Goal: Browse casually: Explore the website without a specific task or goal

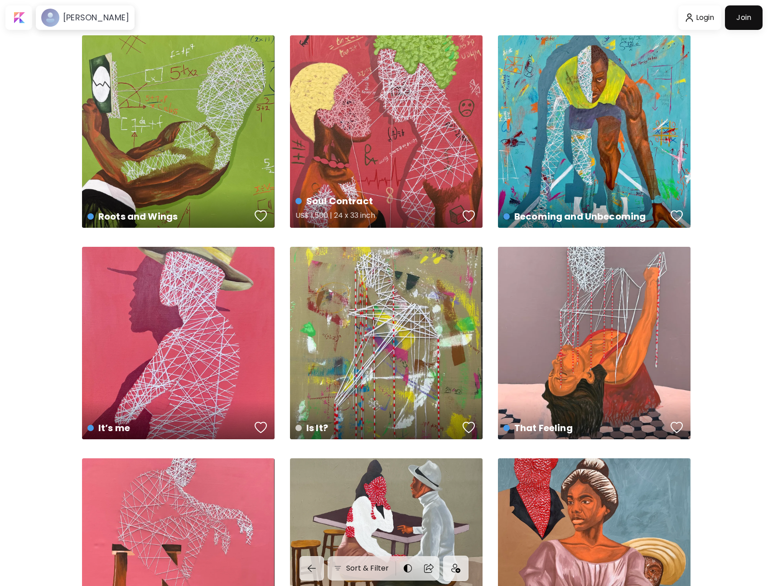
click at [381, 154] on div "Soul Contract US$ 1,500 | 24 x 33 inch" at bounding box center [386, 131] width 193 height 193
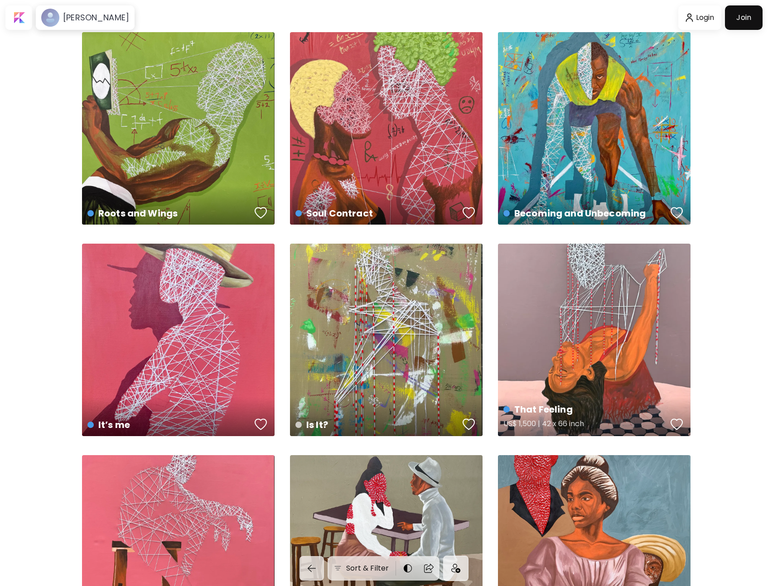
click at [609, 313] on div "That Feeling US$ 1,500 | 42 x 66 inch" at bounding box center [594, 340] width 193 height 193
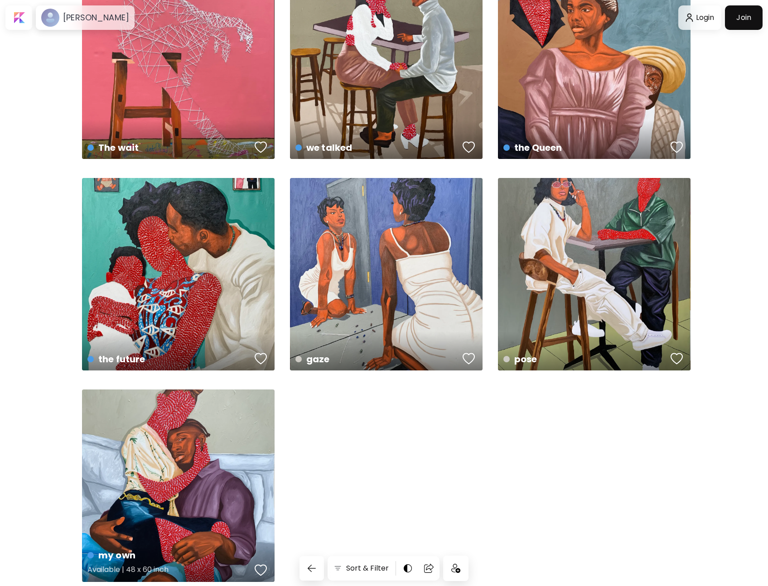
scroll to position [538, 0]
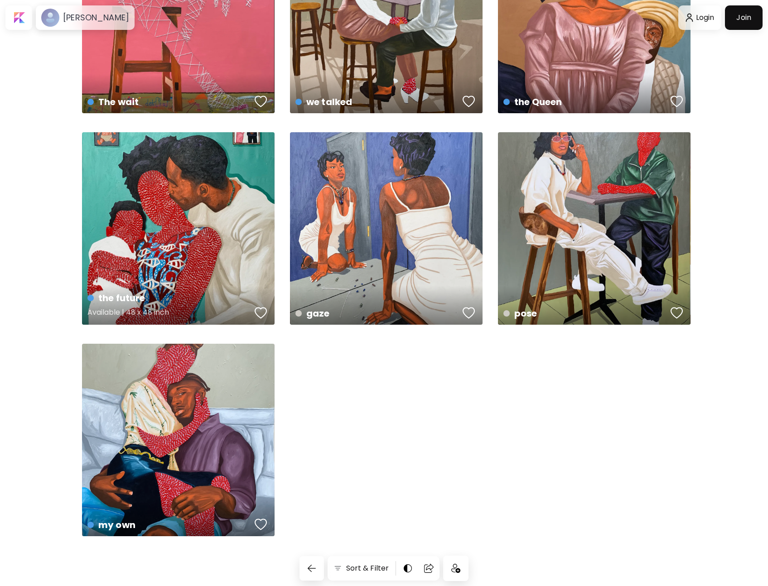
click at [174, 245] on div "the future Available | 48 x 48 inch" at bounding box center [178, 228] width 193 height 193
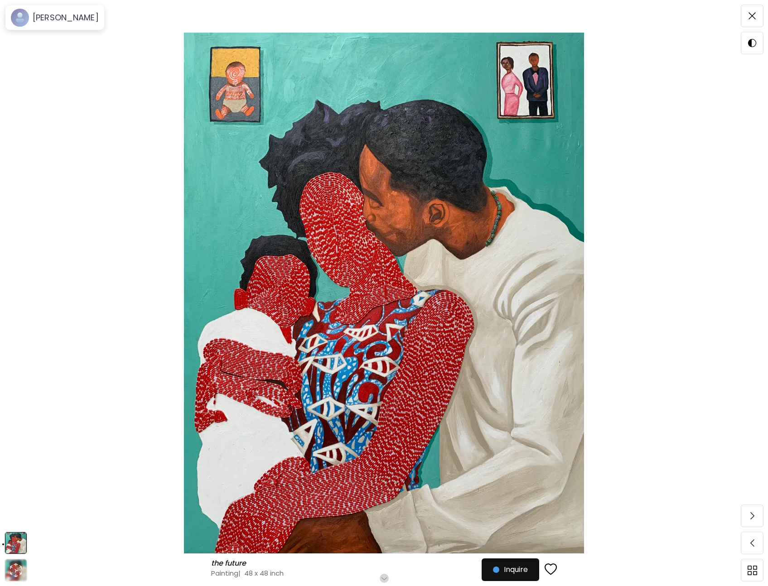
click at [438, 325] on img at bounding box center [384, 293] width 692 height 521
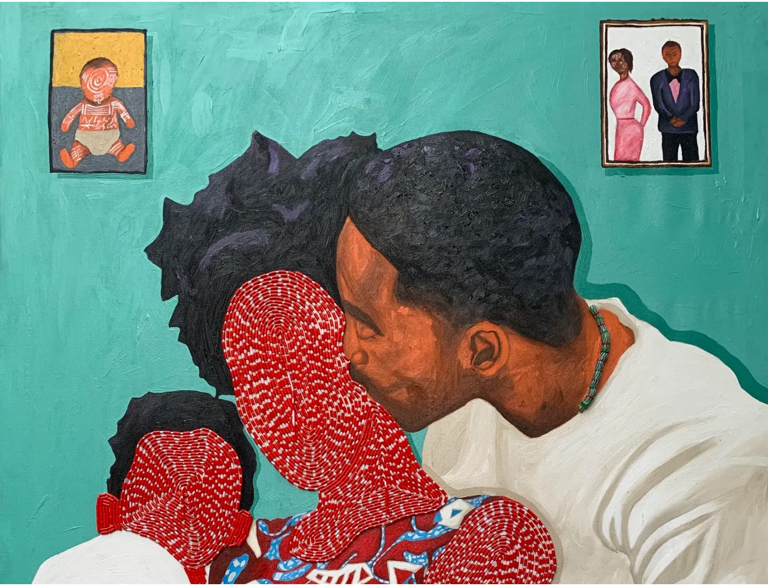
scroll to position [538, 0]
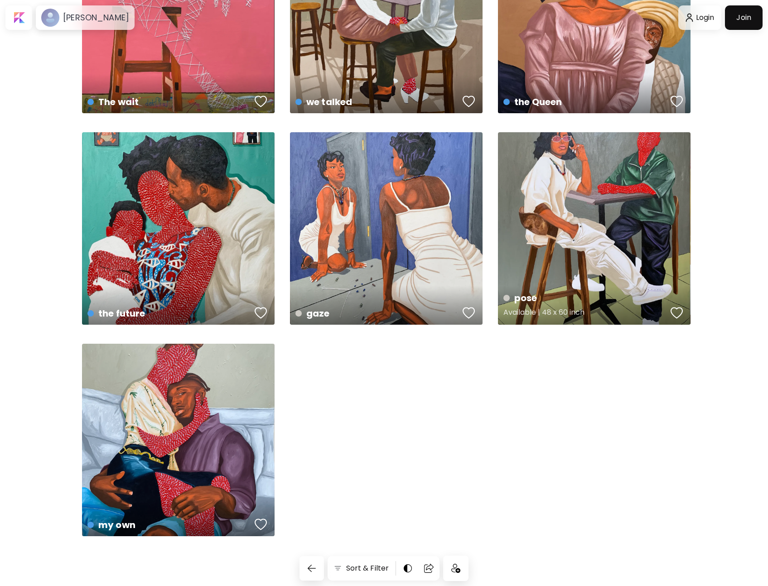
click at [625, 179] on div "pose Available | 48 x 60 inch" at bounding box center [594, 228] width 193 height 193
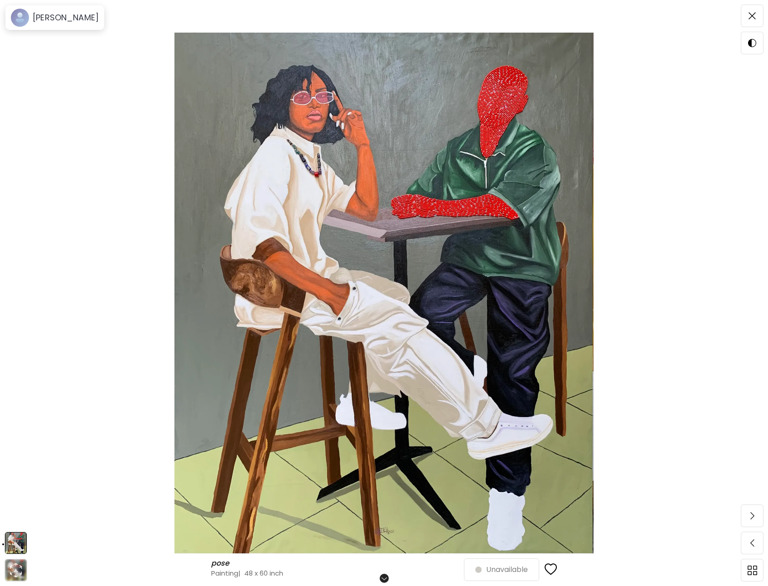
click at [428, 213] on img at bounding box center [384, 293] width 692 height 521
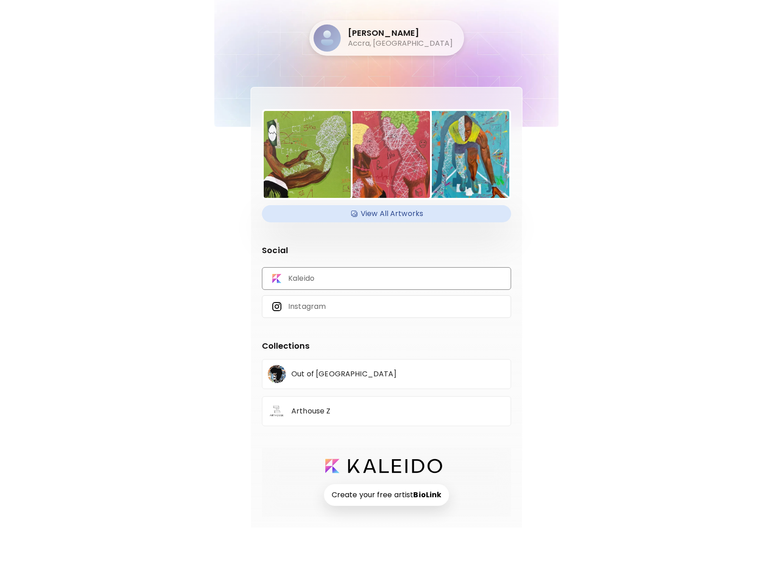
click at [299, 278] on p "Kaleido" at bounding box center [301, 279] width 26 height 10
click at [377, 212] on h4 "View All Artworks" at bounding box center [386, 214] width 238 height 14
click at [175, 182] on div "Emmanuel Tetteh Accra, Ghana View All Artworks Social Kaleido Instagram Collect…" at bounding box center [386, 264] width 429 height 528
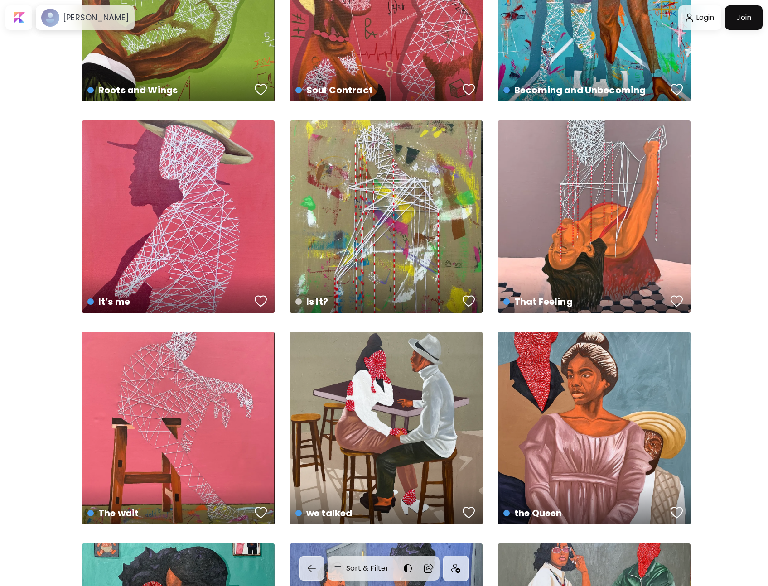
scroll to position [538, 0]
